Goal: Task Accomplishment & Management: Use online tool/utility

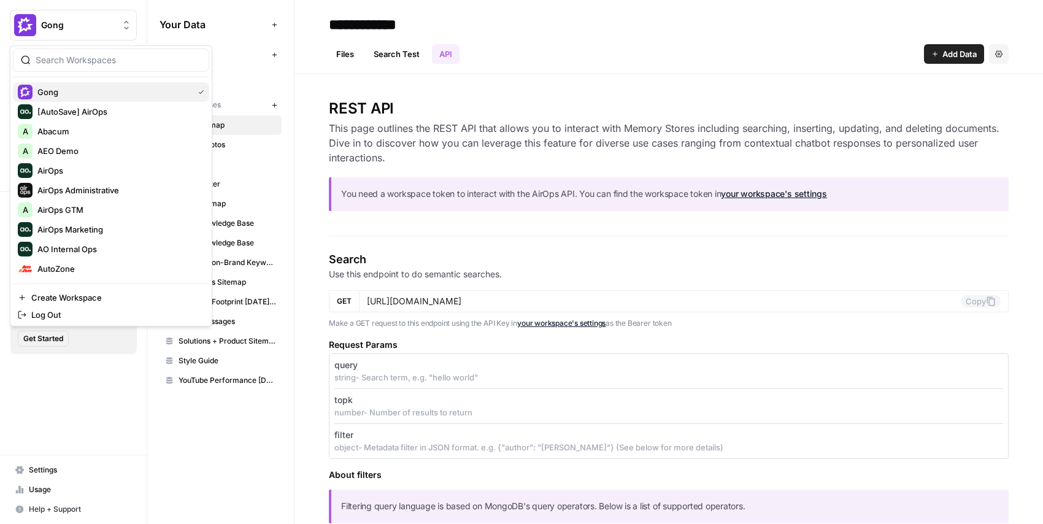
click at [87, 93] on span "Gong" at bounding box center [112, 92] width 151 height 12
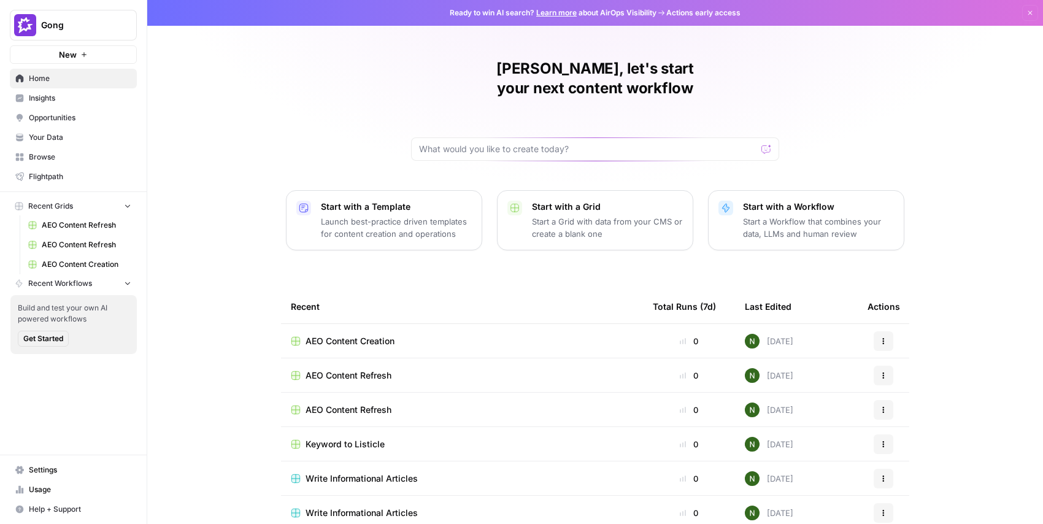
click at [85, 227] on span "AEO Content Refresh" at bounding box center [87, 225] width 90 height 11
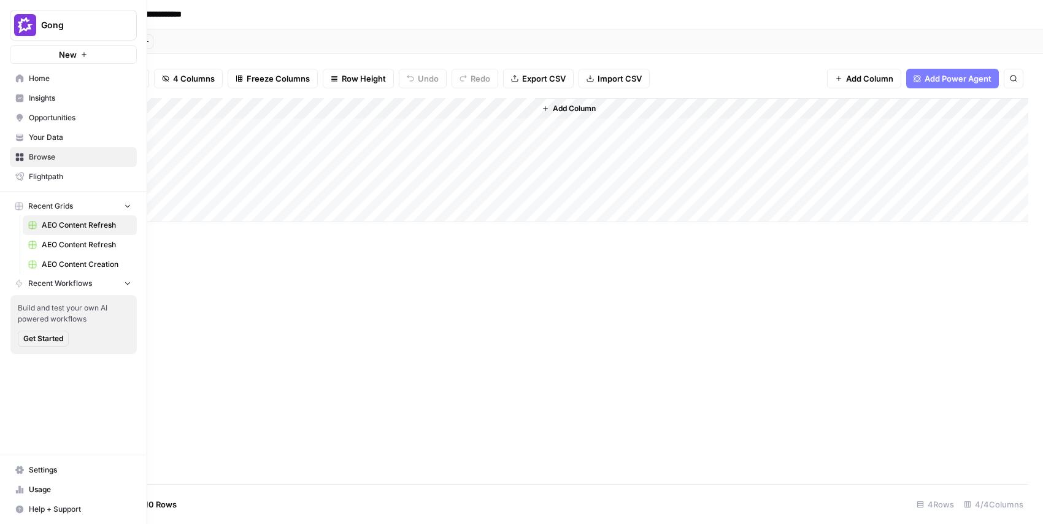
click at [31, 467] on span "Settings" at bounding box center [80, 469] width 102 height 11
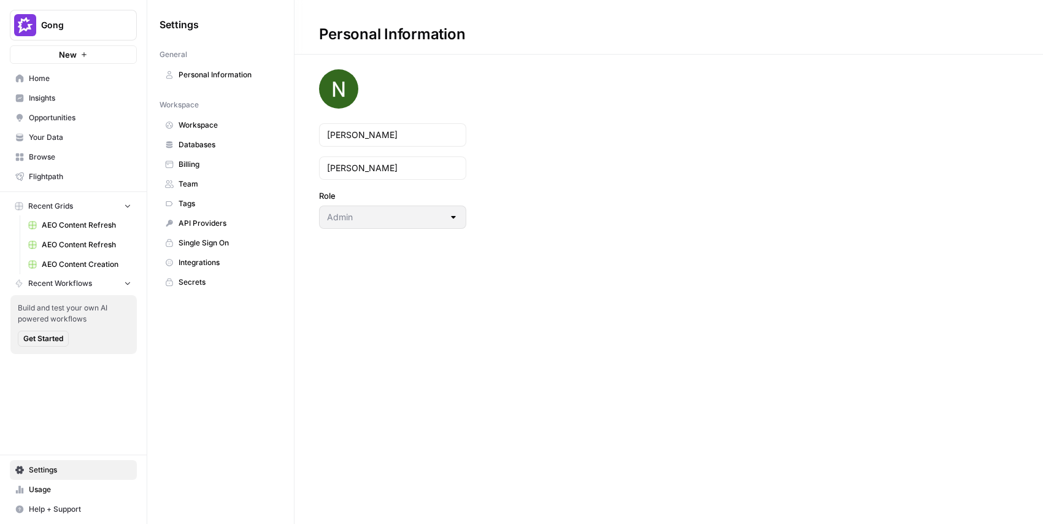
click at [195, 183] on span "Team" at bounding box center [227, 183] width 98 height 11
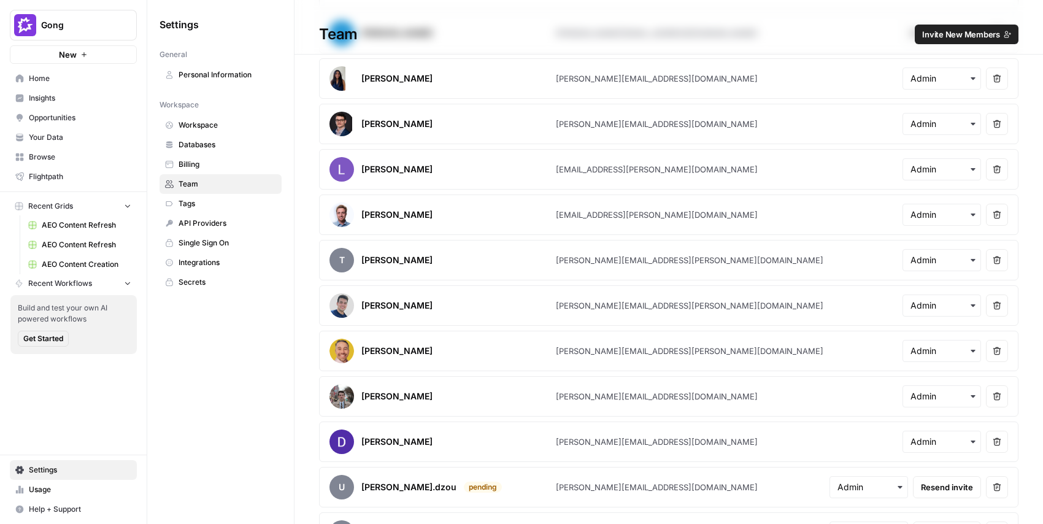
scroll to position [498, 0]
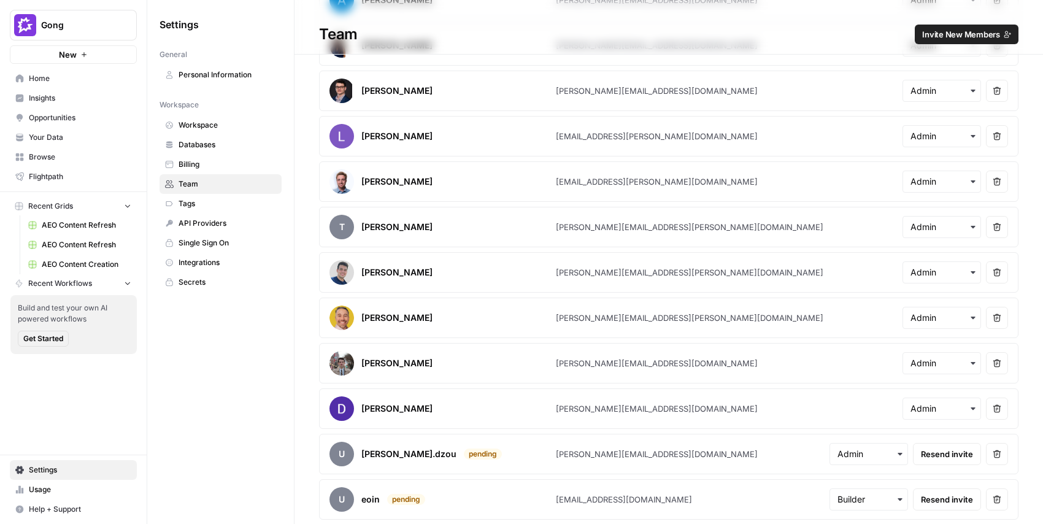
click at [70, 245] on span "AEO Content Refresh" at bounding box center [87, 244] width 90 height 11
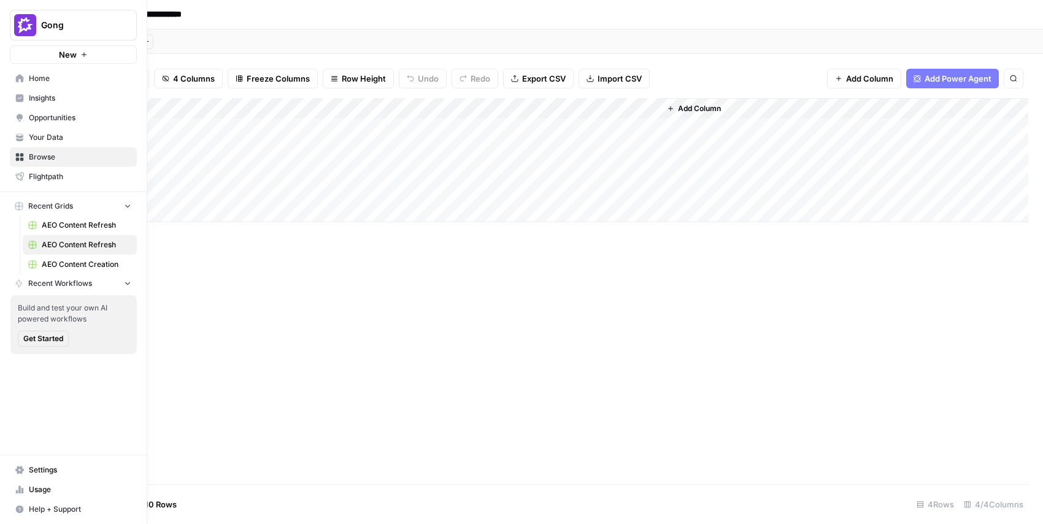
click at [53, 264] on span "AEO Content Creation" at bounding box center [87, 264] width 90 height 11
click at [68, 245] on span "AEO Content Refresh" at bounding box center [87, 244] width 90 height 11
click at [54, 224] on span "AEO Content Refresh" at bounding box center [87, 225] width 90 height 11
click at [69, 287] on span "Recent Workflows" at bounding box center [60, 283] width 64 height 11
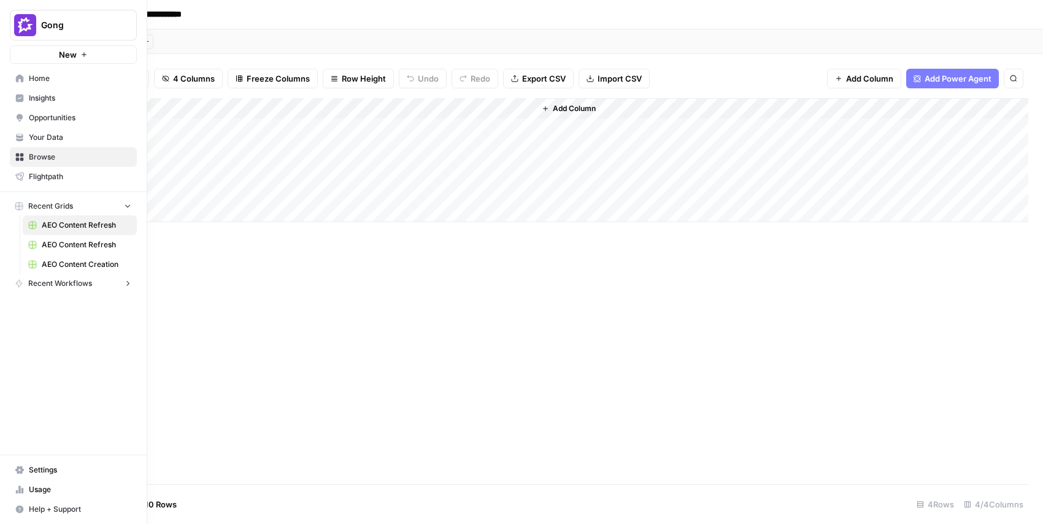
click at [69, 287] on span "Recent Workflows" at bounding box center [60, 283] width 64 height 11
click at [52, 21] on span "Gong" at bounding box center [78, 25] width 74 height 12
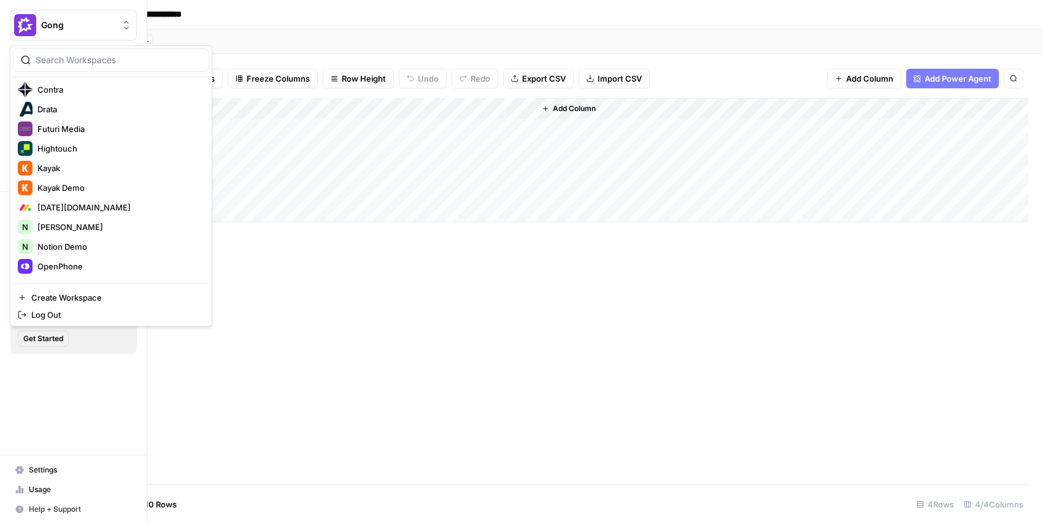
scroll to position [337, 0]
click at [96, 159] on div "Kayak" at bounding box center [111, 166] width 186 height 15
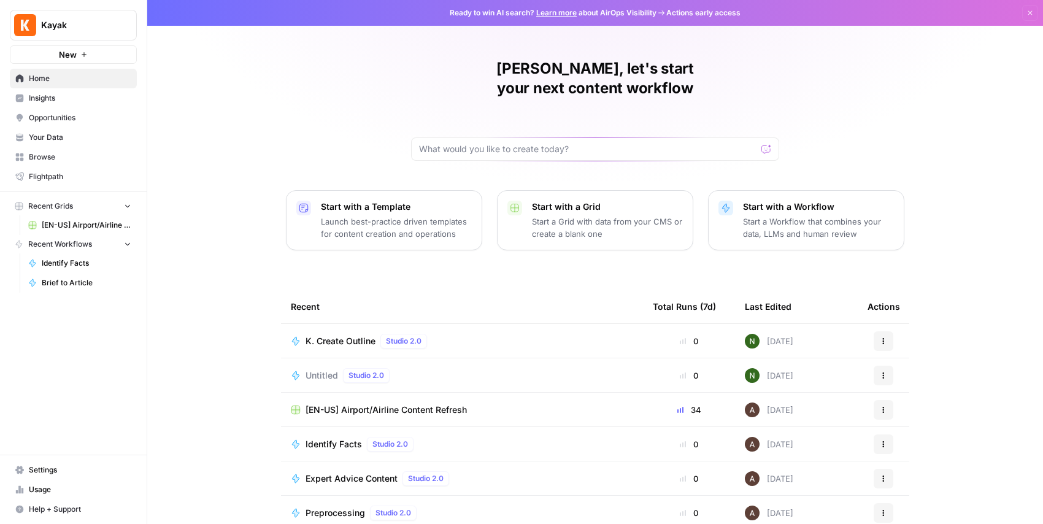
click at [60, 101] on span "Insights" at bounding box center [80, 98] width 102 height 11
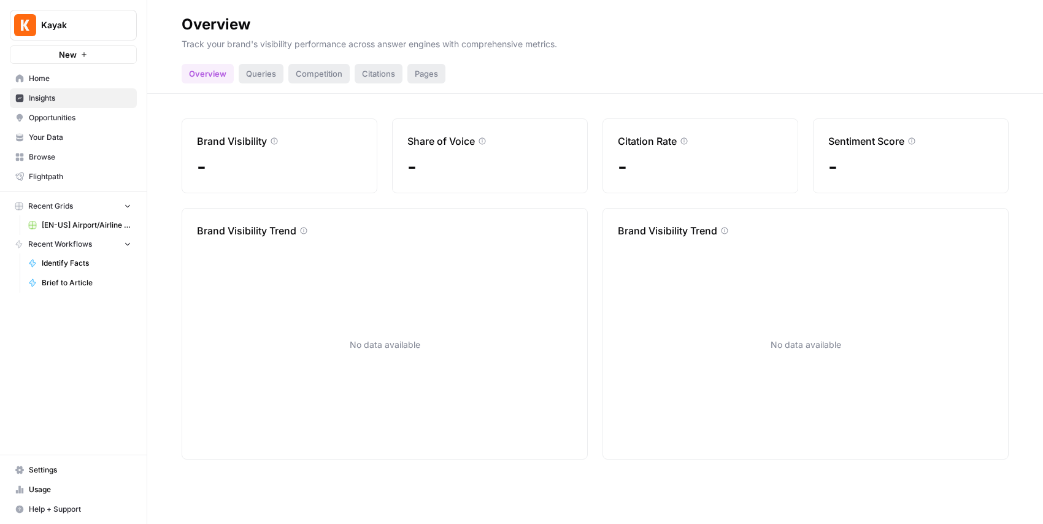
click at [68, 114] on span "Opportunities" at bounding box center [80, 117] width 102 height 11
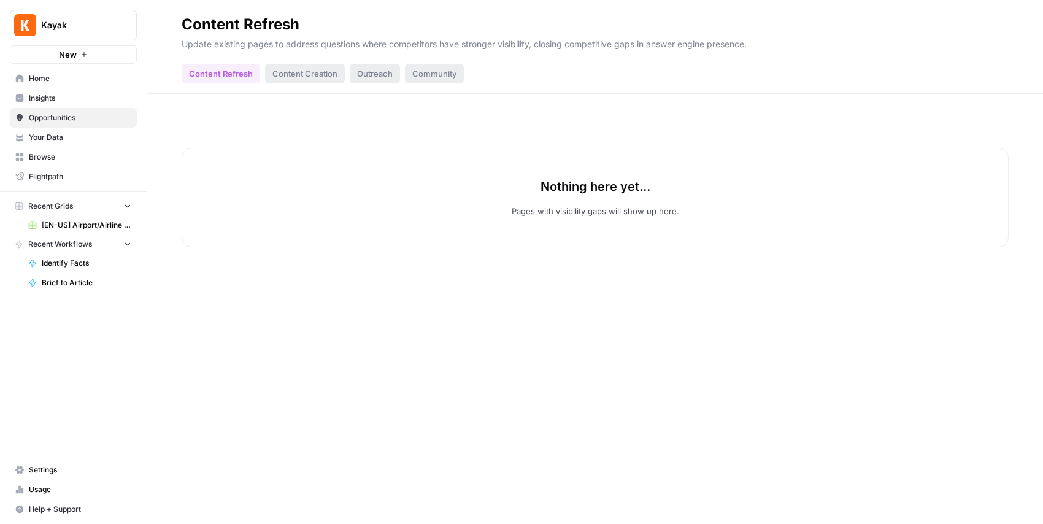
click at [60, 86] on link "Home" at bounding box center [73, 79] width 127 height 20
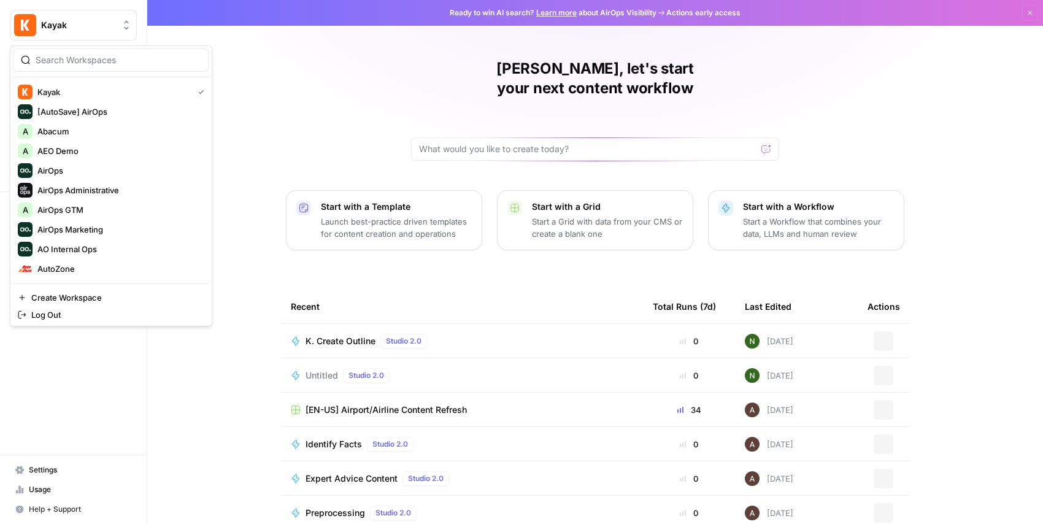
click at [65, 21] on span "Kayak" at bounding box center [78, 25] width 74 height 12
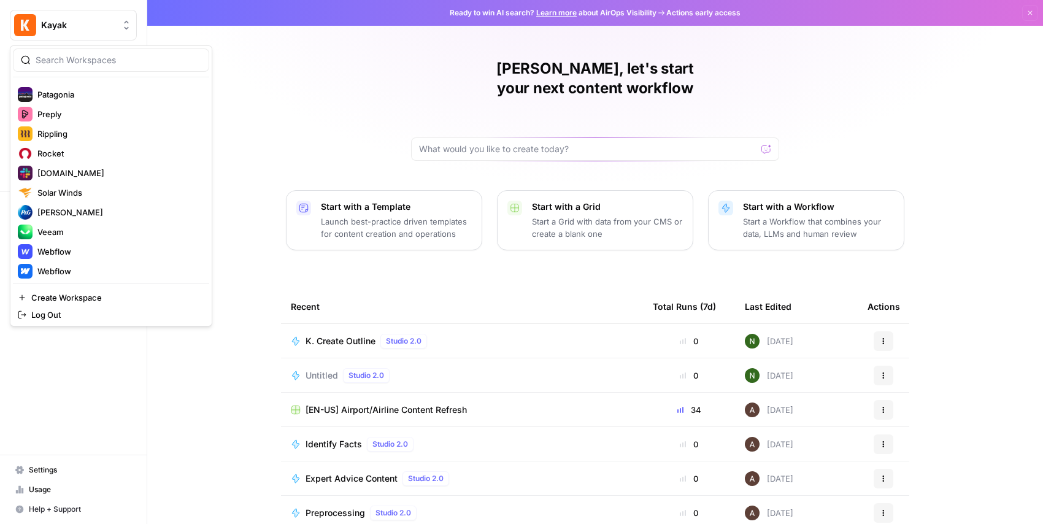
scroll to position [528, 0]
click at [276, 131] on div "Nick, let's start your next content workflow Start with a Template Launch best-…" at bounding box center [594, 292] width 895 height 584
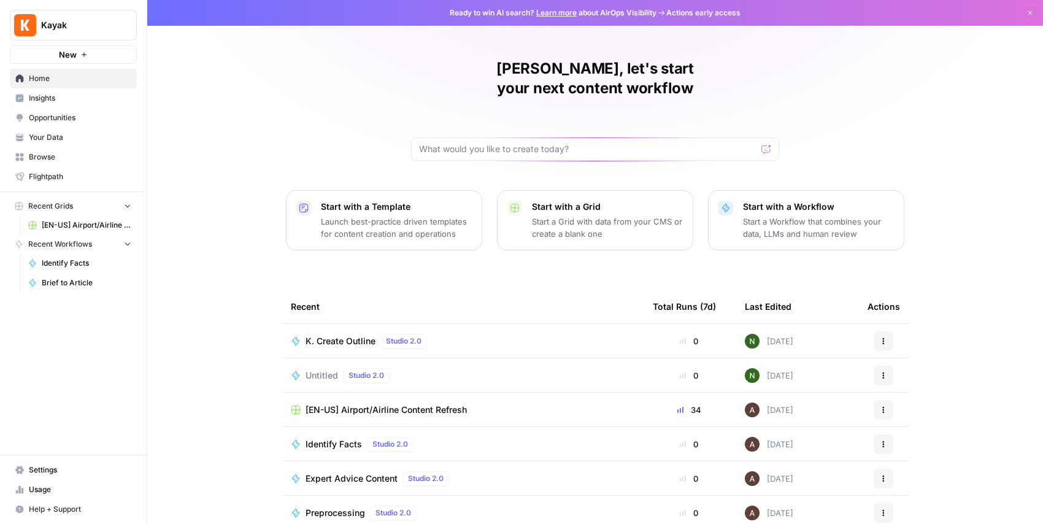
click at [65, 29] on span "Kayak" at bounding box center [78, 25] width 74 height 12
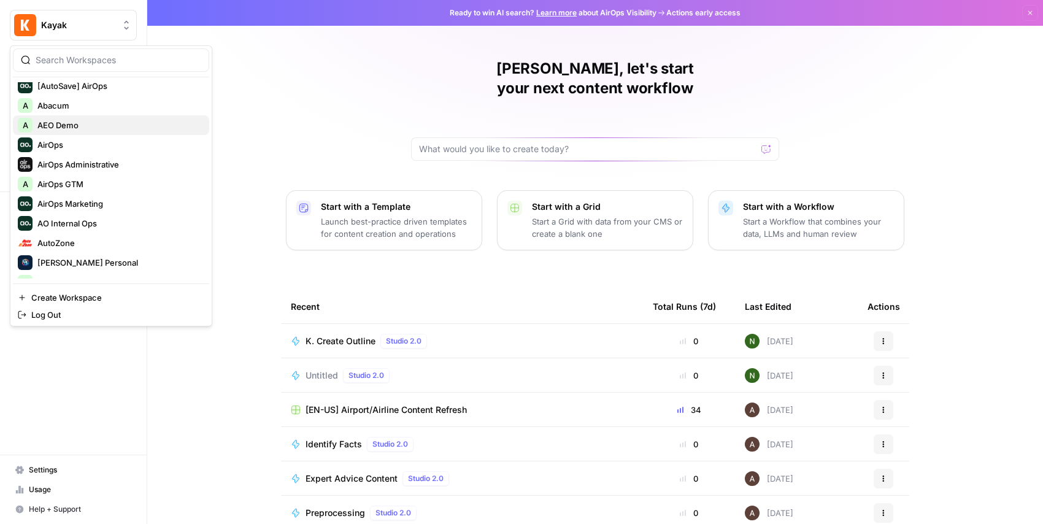
scroll to position [29, 0]
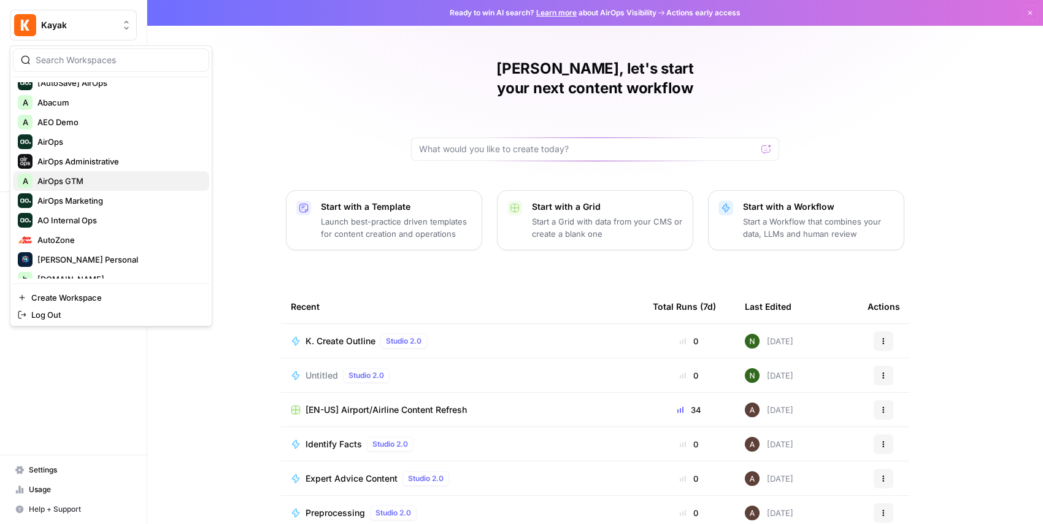
click at [67, 188] on div "A AirOps GTM" at bounding box center [111, 181] width 186 height 15
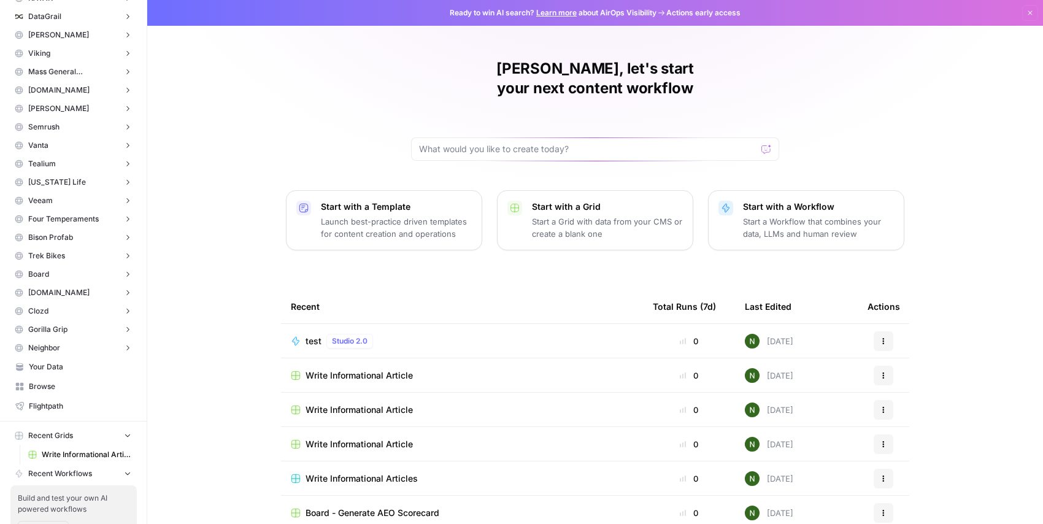
scroll to position [354, 0]
click at [58, 278] on button "Board" at bounding box center [73, 276] width 127 height 18
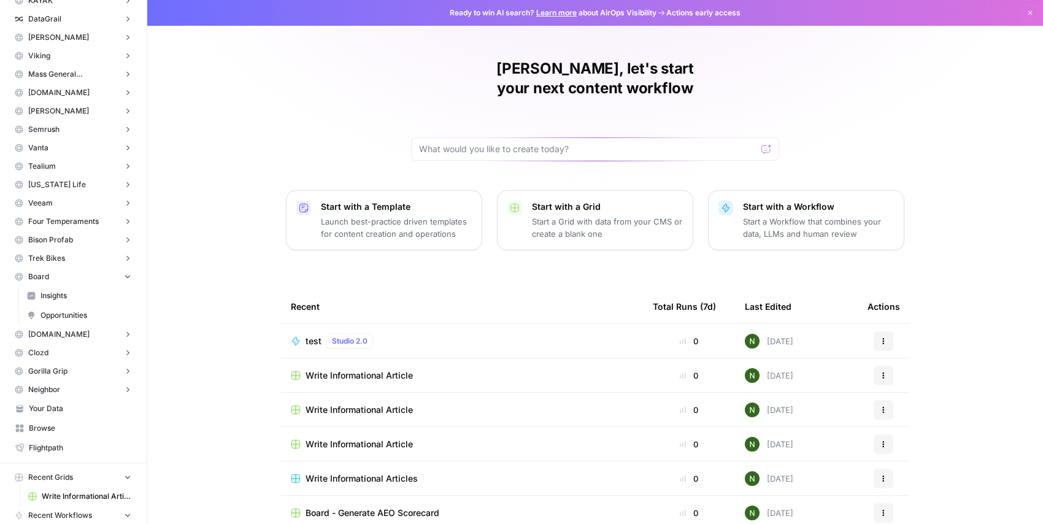
click at [59, 291] on span "Insights" at bounding box center [85, 295] width 91 height 11
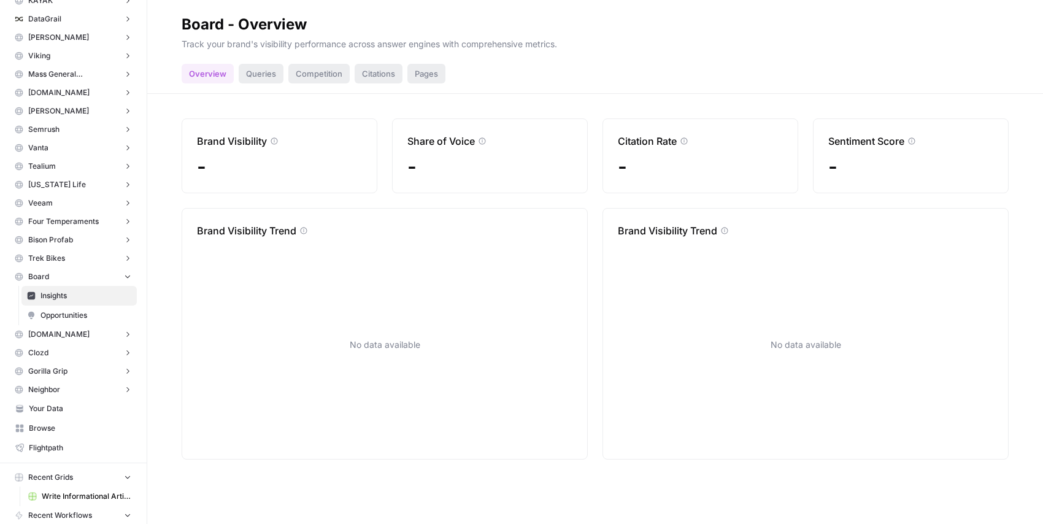
click at [61, 318] on span "Opportunities" at bounding box center [85, 315] width 91 height 11
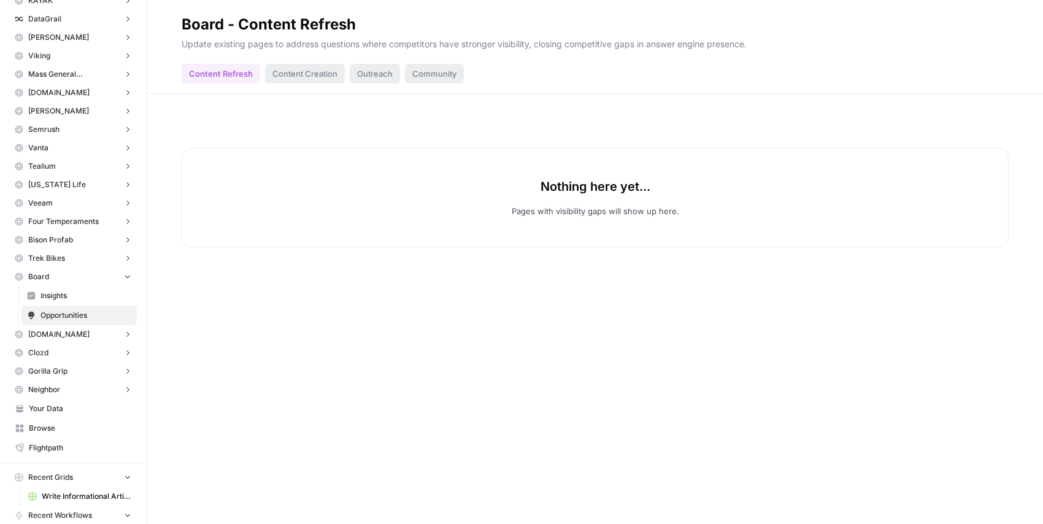
scroll to position [492, 0]
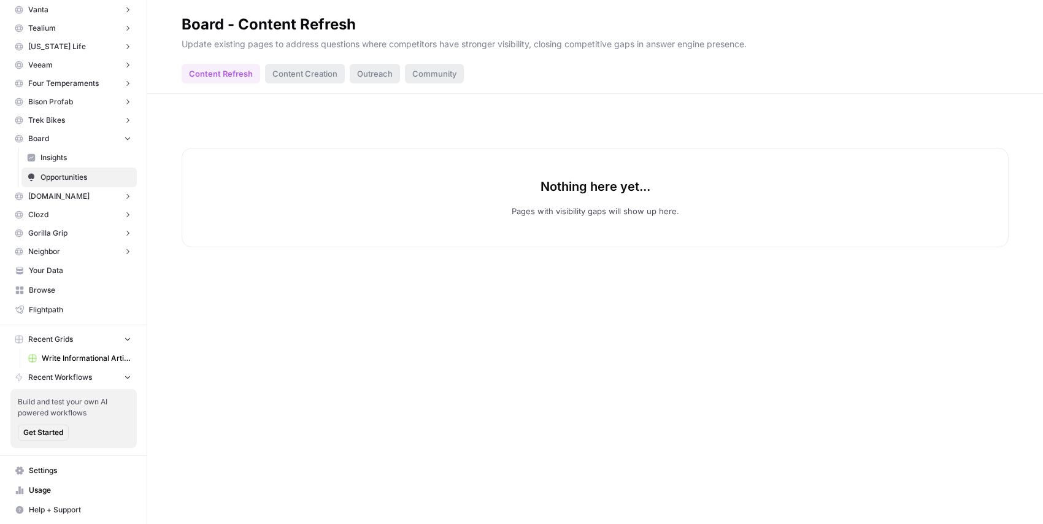
click at [58, 361] on span "Write Informational Article" at bounding box center [87, 358] width 90 height 11
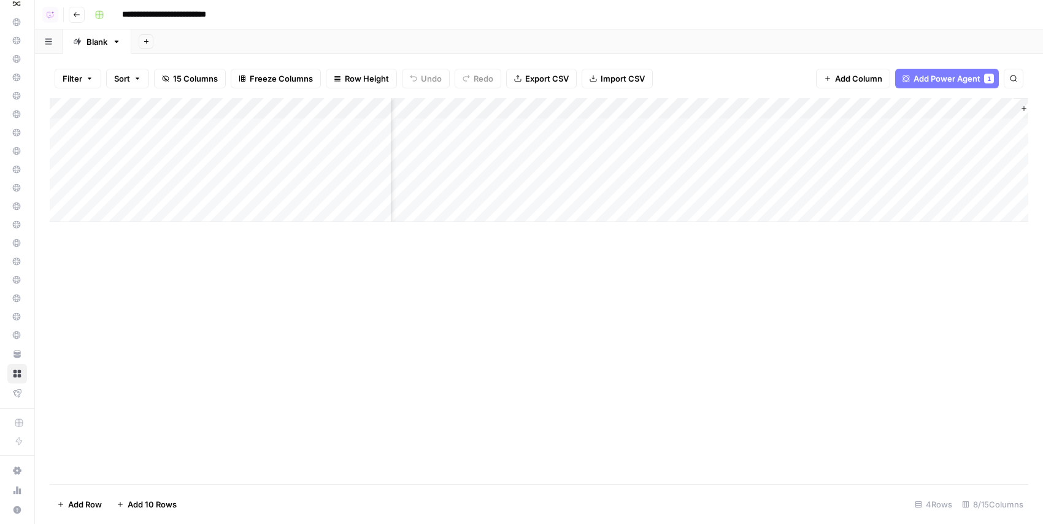
scroll to position [0, 404]
click at [992, 114] on button "Add Column" at bounding box center [994, 109] width 64 height 16
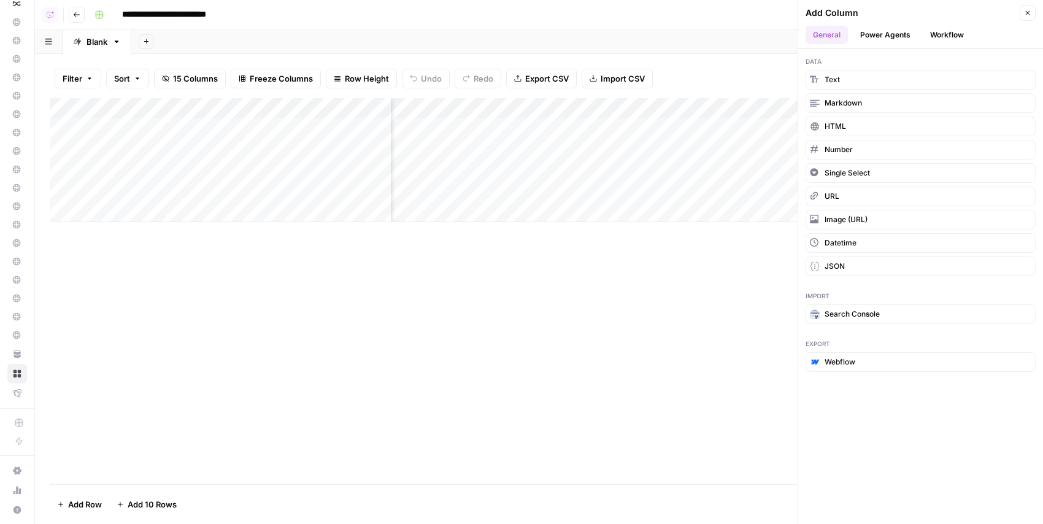
click at [936, 40] on button "Workflow" at bounding box center [946, 35] width 48 height 18
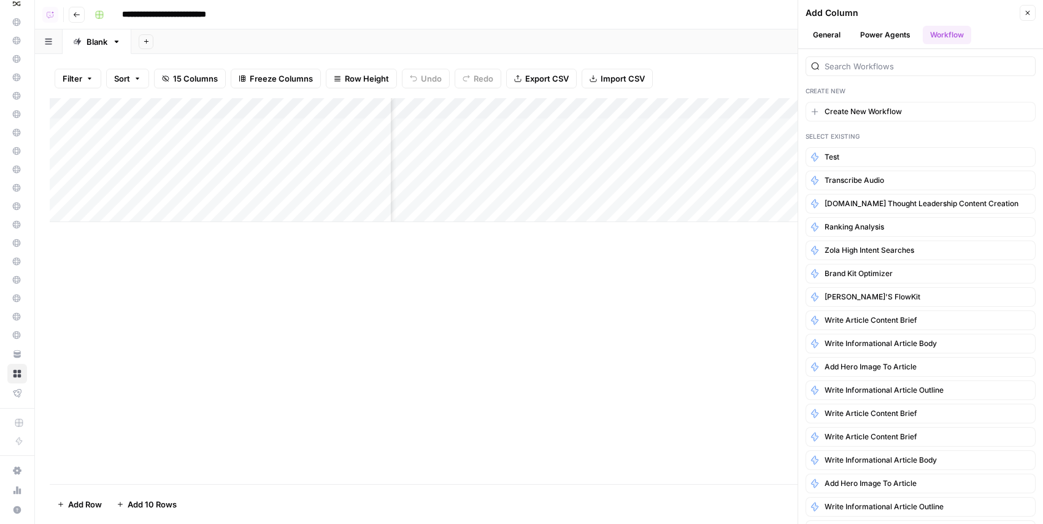
click at [743, 46] on div "Add Sheet" at bounding box center [586, 41] width 911 height 25
click at [765, 81] on div "Filter Sort 15 Columns Freeze Columns Row Height Undo Redo Export CSV Import CS…" at bounding box center [539, 78] width 978 height 39
click at [1028, 12] on icon "button" at bounding box center [1027, 12] width 7 height 7
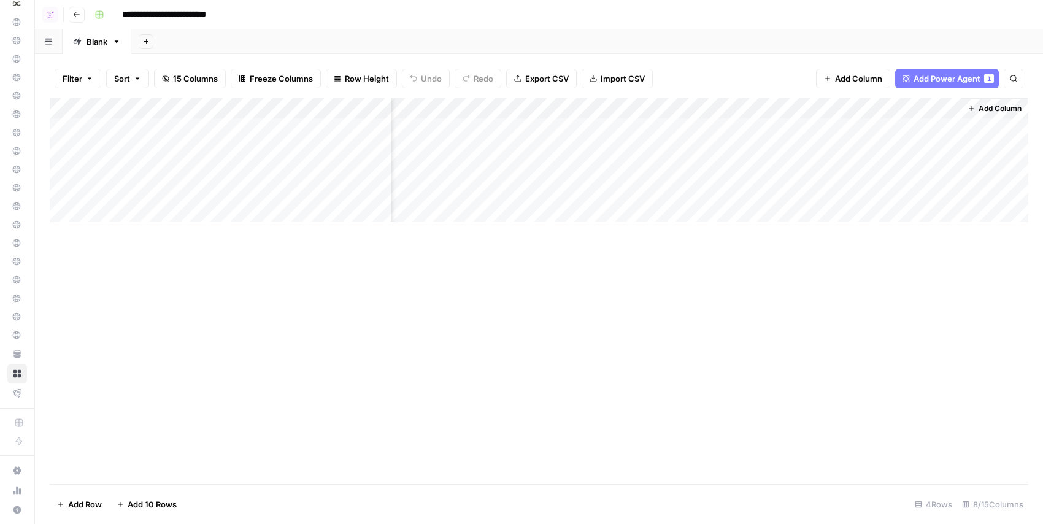
click at [956, 76] on span "Add Power Agent" at bounding box center [946, 78] width 67 height 12
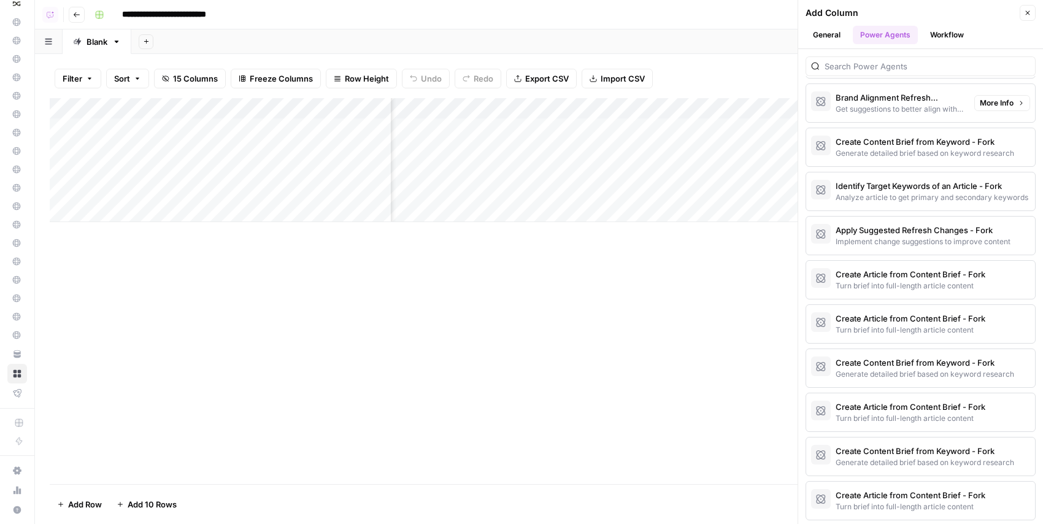
scroll to position [1324, 0]
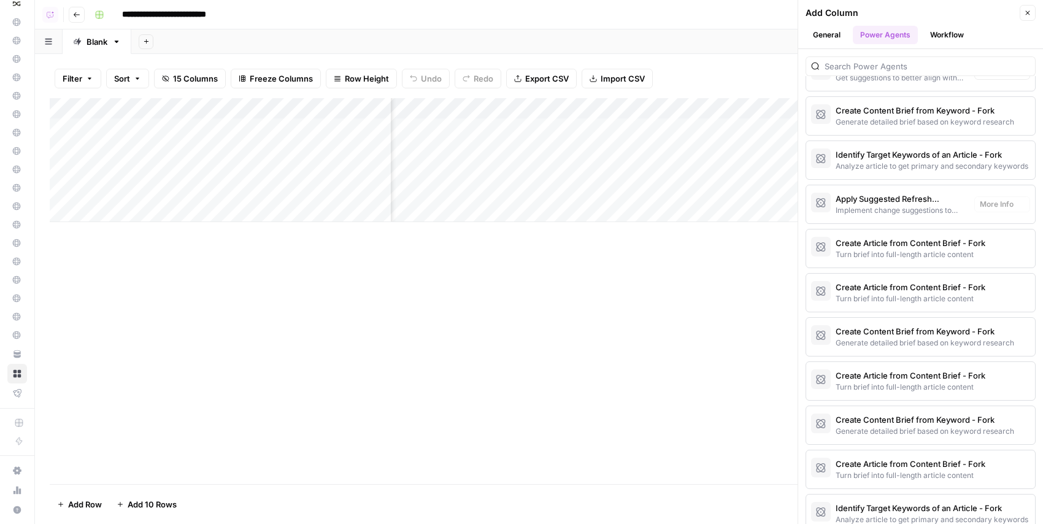
click at [655, 326] on div "Add Column" at bounding box center [539, 291] width 978 height 386
click at [591, 105] on div "Add Column" at bounding box center [539, 160] width 978 height 124
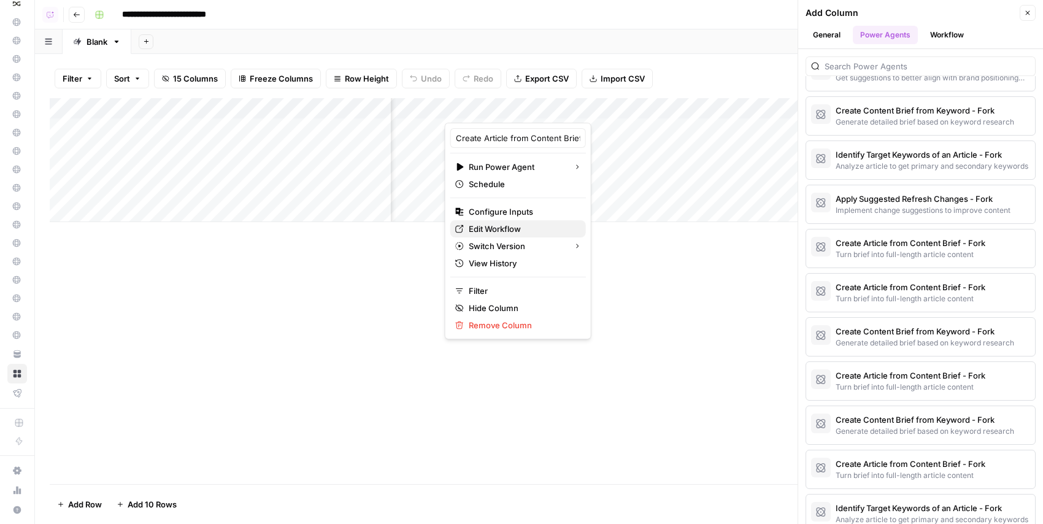
click at [488, 225] on span "Edit Workflow" at bounding box center [522, 229] width 107 height 12
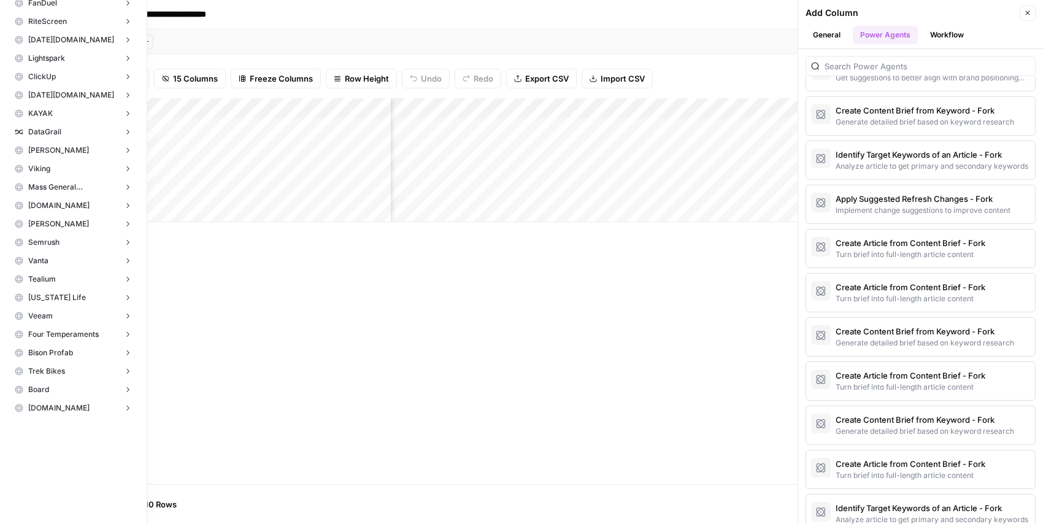
scroll to position [0, 0]
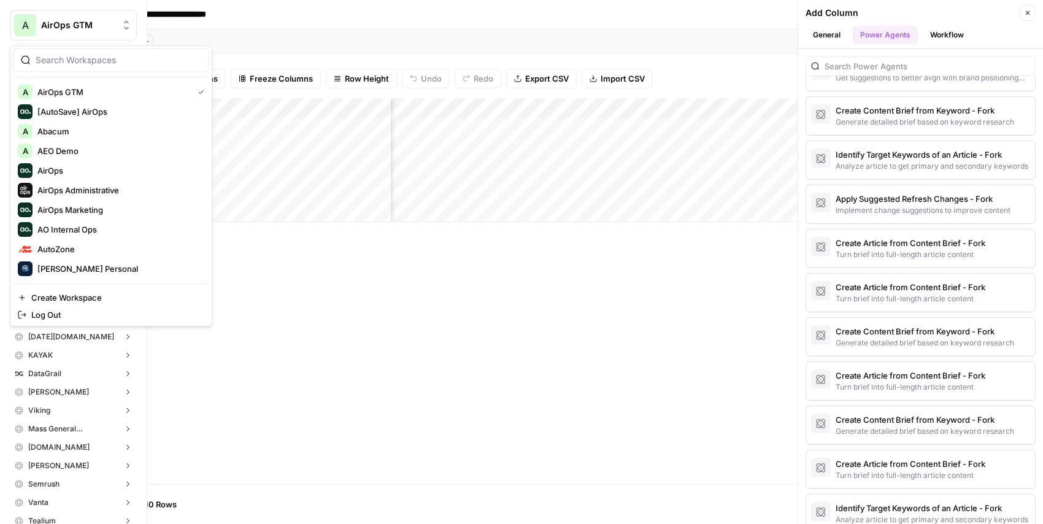
click at [39, 14] on button "A AirOps GTM" at bounding box center [73, 25] width 127 height 31
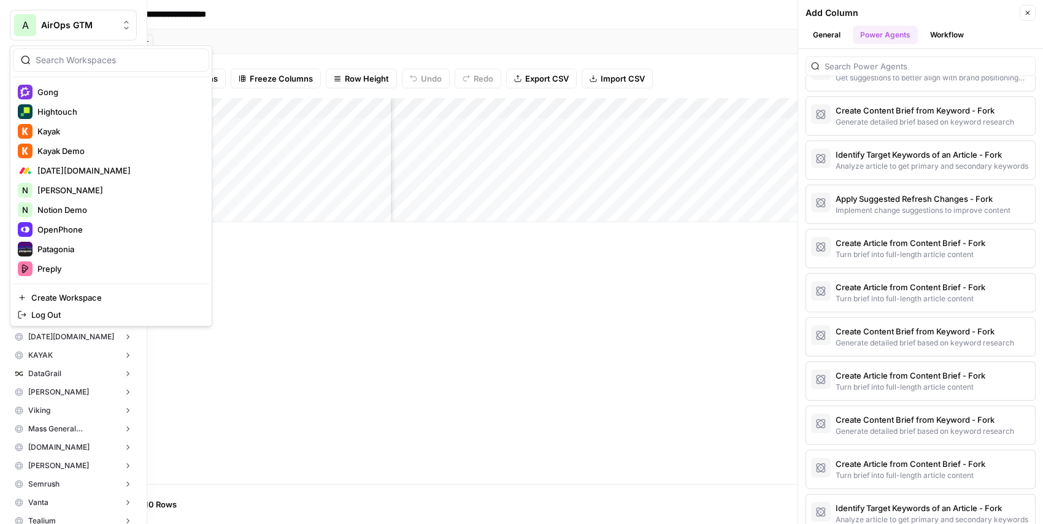
scroll to position [383, 0]
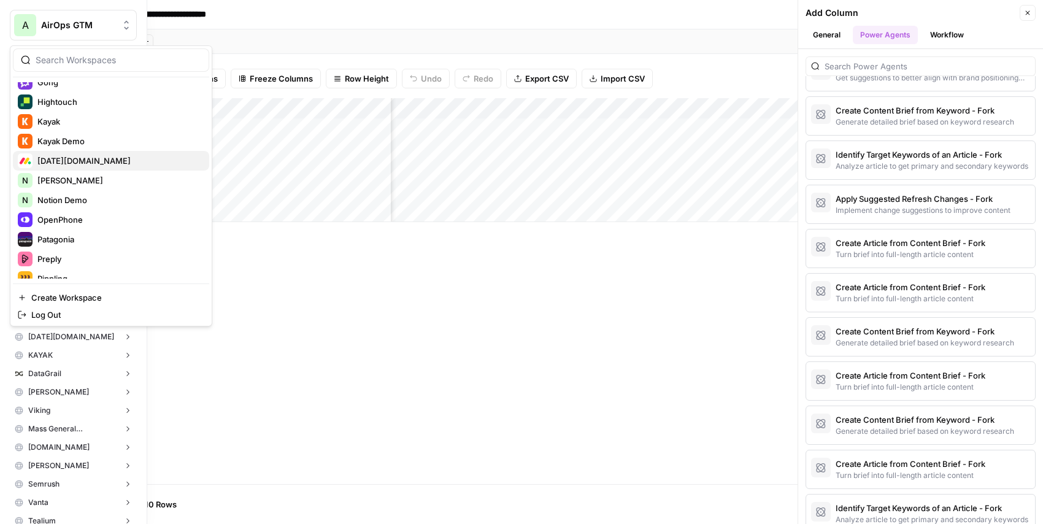
click at [85, 152] on button "[DATE][DOMAIN_NAME]" at bounding box center [111, 161] width 196 height 20
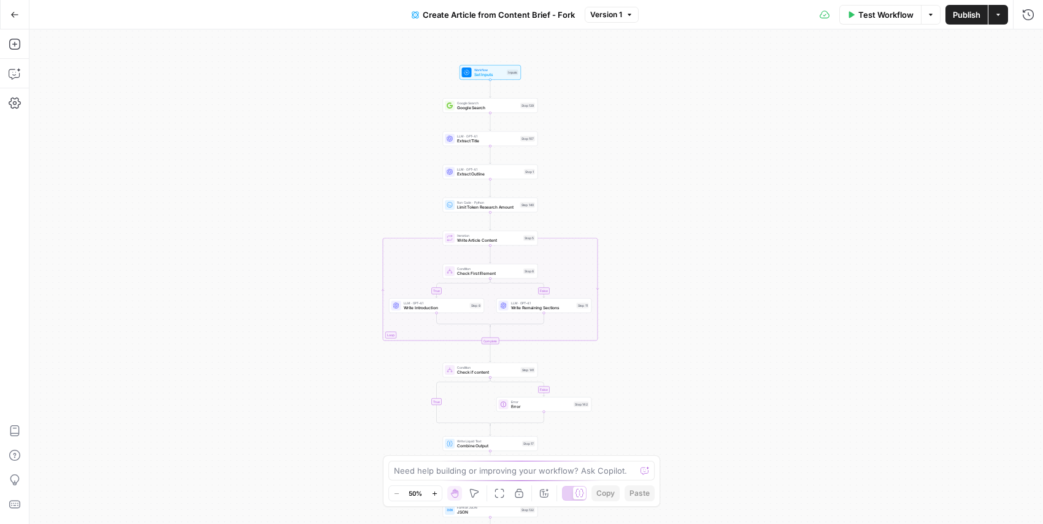
drag, startPoint x: 637, startPoint y: 163, endPoint x: 590, endPoint y: 196, distance: 56.8
click at [590, 196] on div "true false true false Workflow Set Inputs Inputs Google Search Google Search St…" at bounding box center [535, 276] width 1013 height 494
click at [938, 12] on button "Options" at bounding box center [931, 15] width 20 height 20
click at [912, 36] on button "Run Test" at bounding box center [891, 43] width 82 height 17
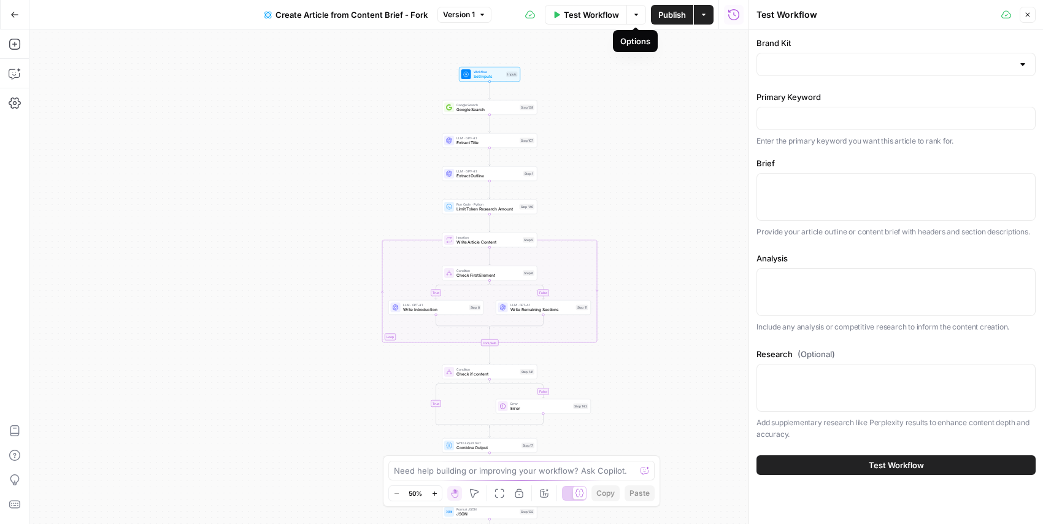
click at [665, 130] on div "true false false true Workflow Set Inputs Inputs Google Search Google Search St…" at bounding box center [388, 276] width 719 height 494
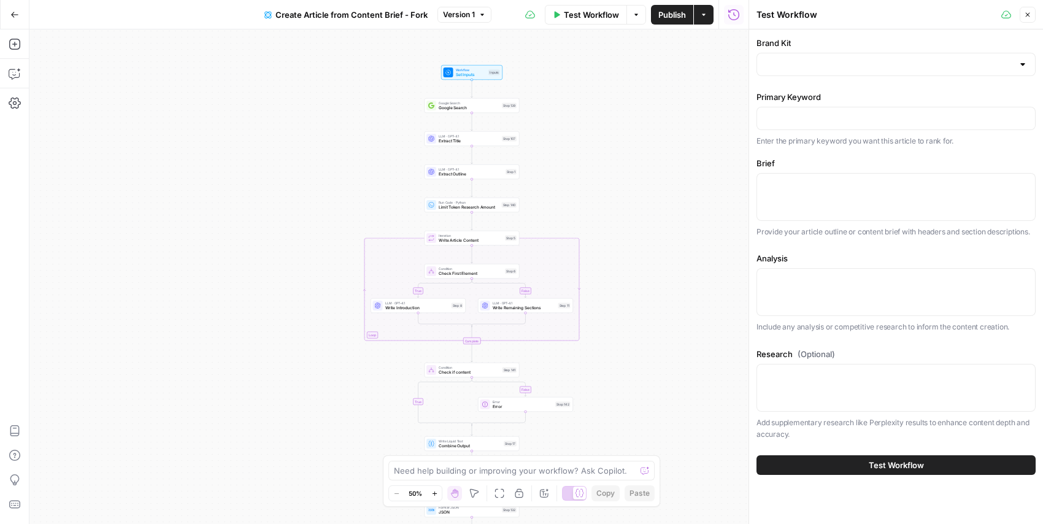
drag, startPoint x: 683, startPoint y: 134, endPoint x: 666, endPoint y: 132, distance: 17.2
click at [666, 132] on div "true false false true Workflow Set Inputs Inputs Google Search Google Search St…" at bounding box center [388, 276] width 719 height 494
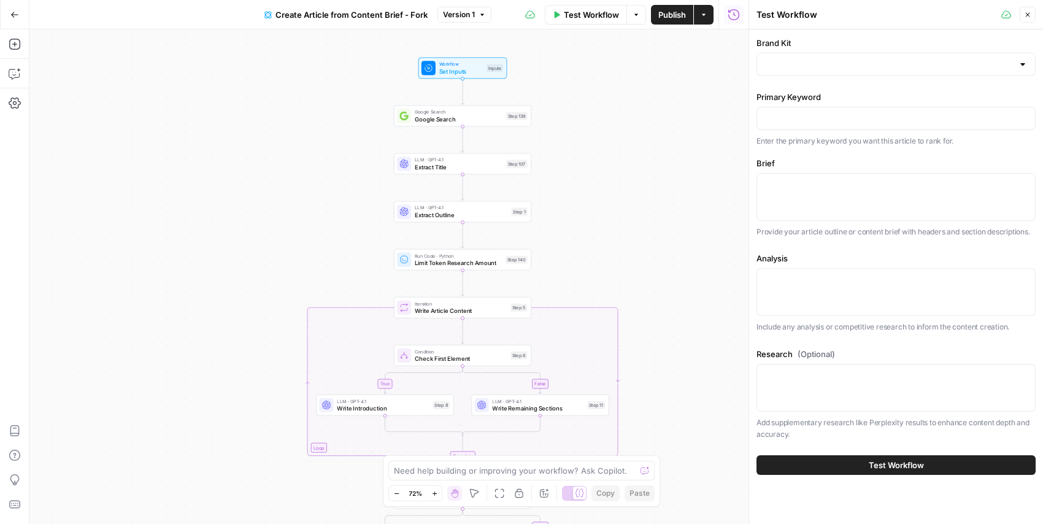
drag, startPoint x: 583, startPoint y: 168, endPoint x: 584, endPoint y: 131, distance: 37.4
click at [584, 131] on div "true false false true Workflow Set Inputs Inputs Google Search Google Search St…" at bounding box center [388, 276] width 719 height 494
click at [15, 77] on icon "button" at bounding box center [14, 74] width 10 height 10
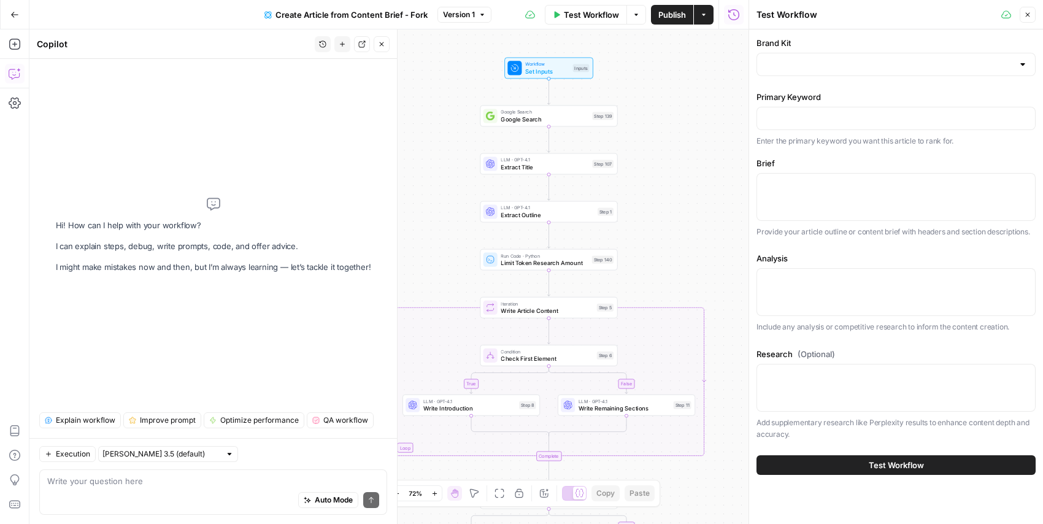
click at [129, 486] on textarea at bounding box center [213, 481] width 332 height 12
click at [792, 239] on div "Brand Kit Primary Keyword Enter the primary keyword you want this article to ra…" at bounding box center [895, 239] width 279 height 404
click at [825, 56] on div at bounding box center [895, 64] width 279 height 23
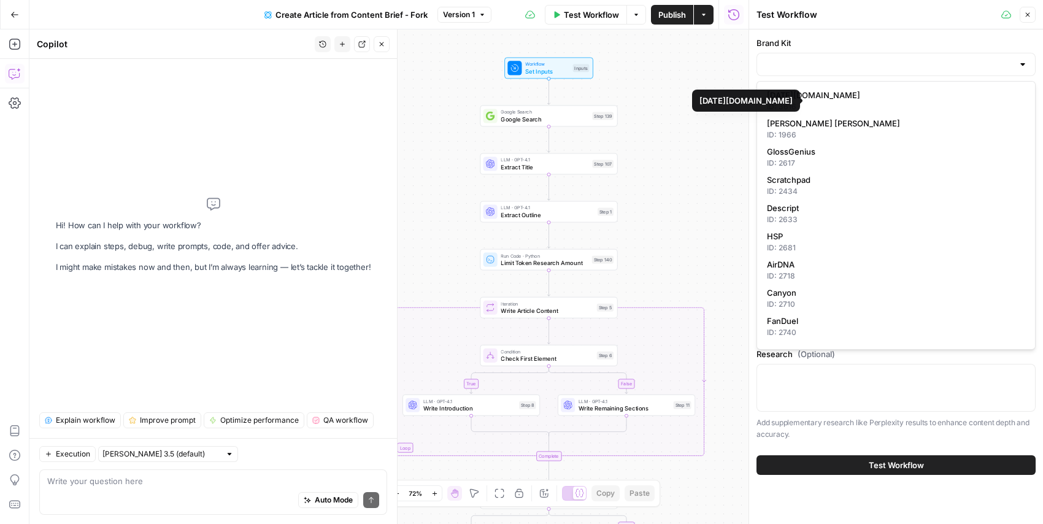
click at [828, 31] on div "Brand Kit Primary Keyword Enter the primary keyword you want this article to ra…" at bounding box center [896, 255] width 294 height 453
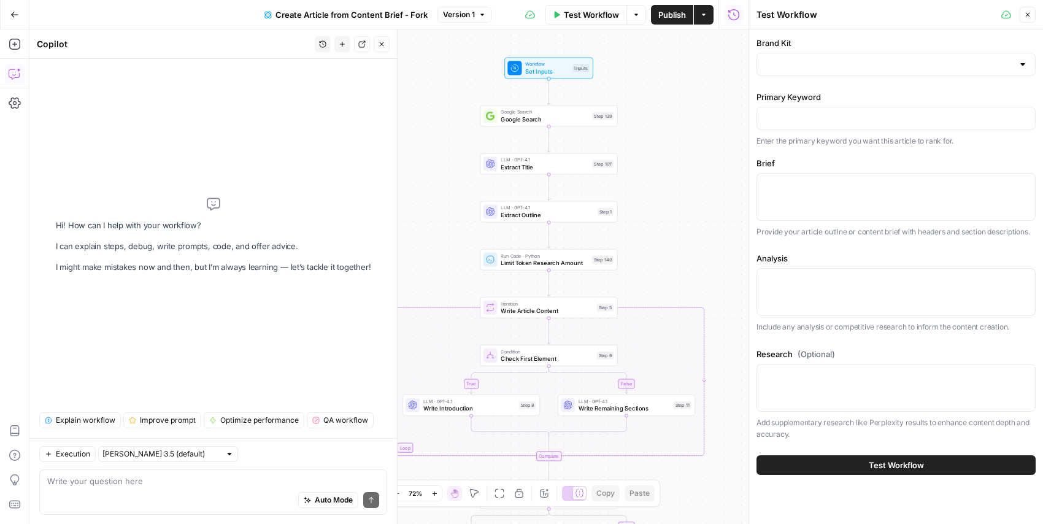
click at [1032, 15] on button "Close" at bounding box center [1027, 15] width 16 height 16
